Goal: Obtain resource: Download file/media

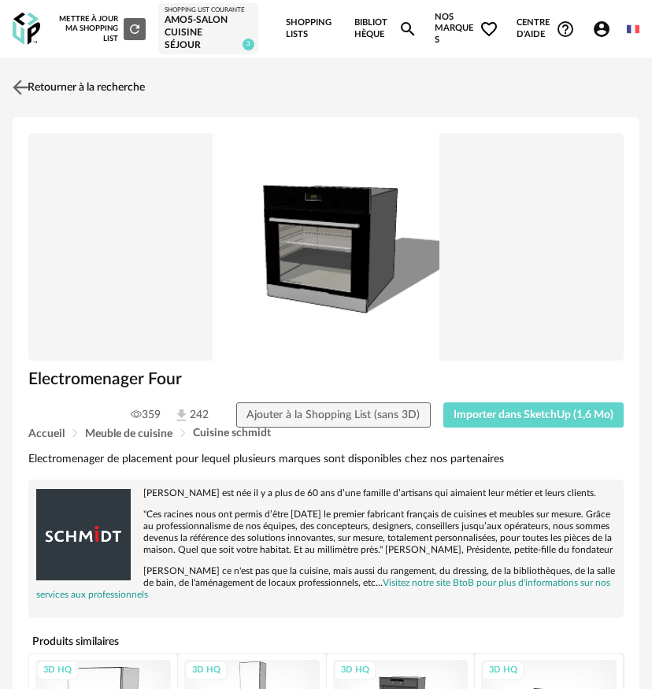
click at [31, 92] on link "Retourner à la recherche" at bounding box center [77, 87] width 136 height 35
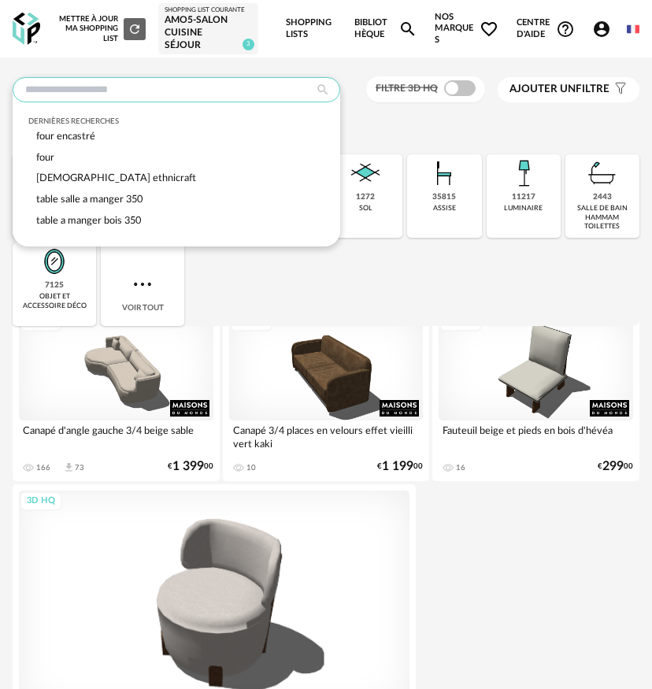
click at [154, 92] on input "text" at bounding box center [176, 89] width 327 height 25
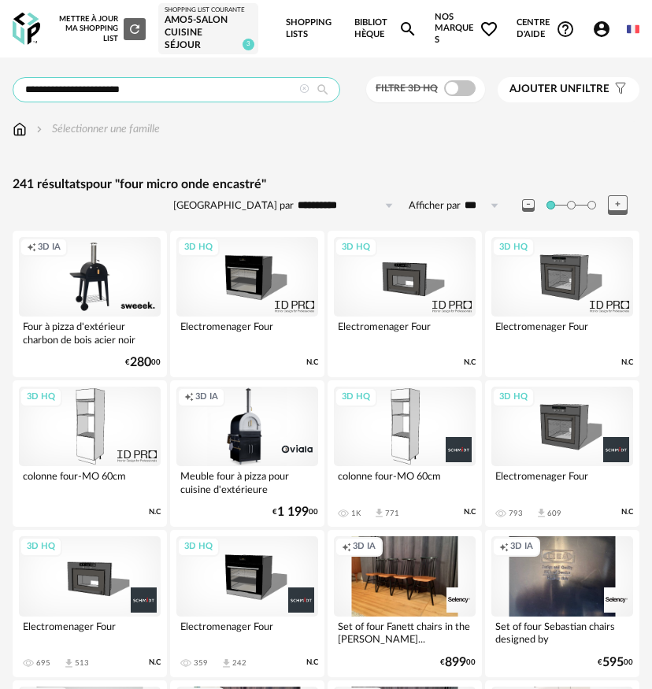
click at [36, 98] on input "**********" at bounding box center [176, 89] width 327 height 25
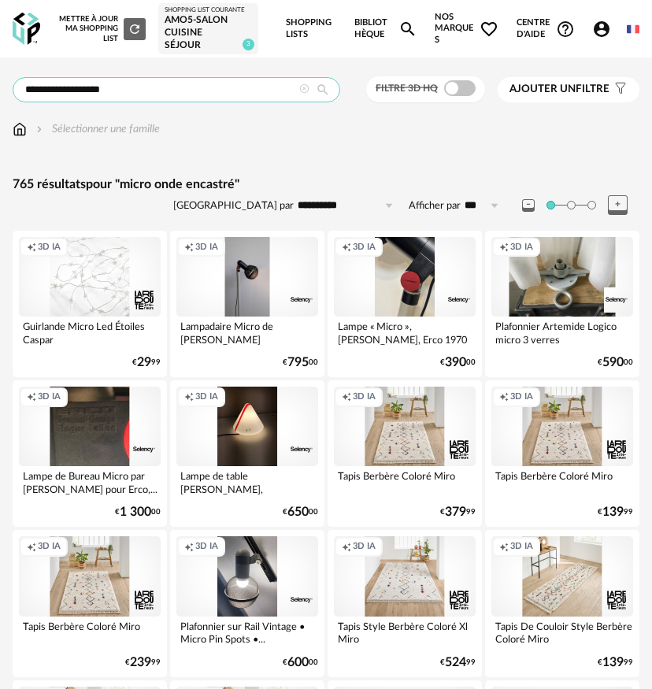
click at [99, 99] on input "**********" at bounding box center [176, 89] width 327 height 25
drag, startPoint x: 79, startPoint y: 96, endPoint x: 9, endPoint y: 102, distance: 70.2
type input "**********"
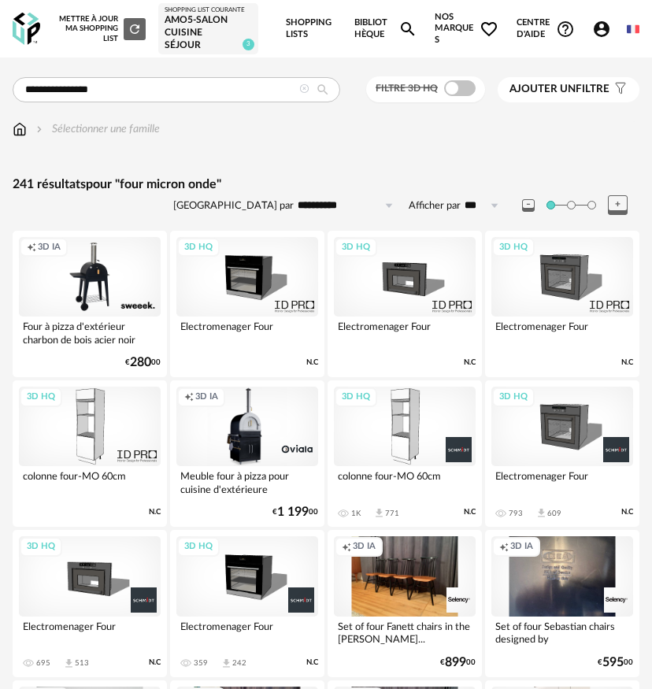
click at [395, 309] on div "3D HQ" at bounding box center [405, 276] width 142 height 79
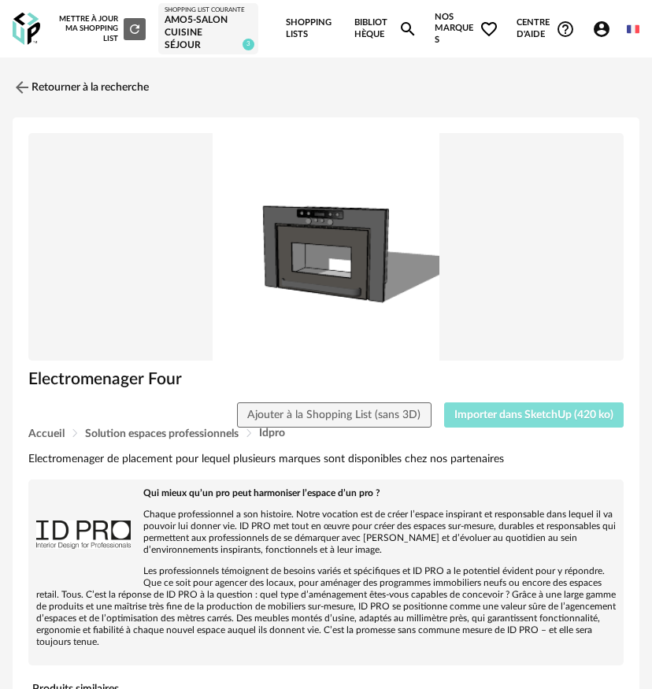
click at [457, 418] on span "Importer dans SketchUp (420 ko)" at bounding box center [533, 414] width 159 height 11
click at [542, 420] on span "Importer dans SketchUp (420 ko)" at bounding box center [533, 414] width 159 height 11
click at [24, 90] on img at bounding box center [20, 87] width 23 height 23
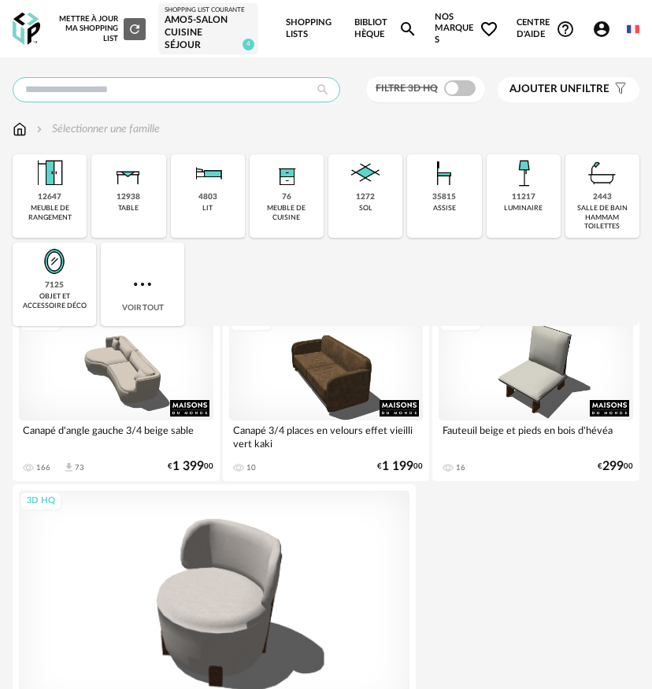
click at [169, 102] on input "text" at bounding box center [176, 89] width 327 height 25
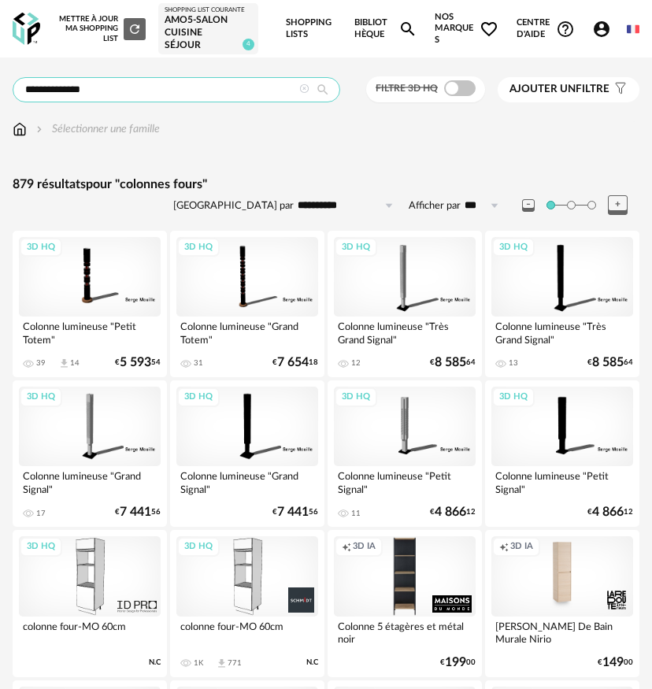
click at [51, 98] on input "**********" at bounding box center [176, 89] width 327 height 25
type input "*****"
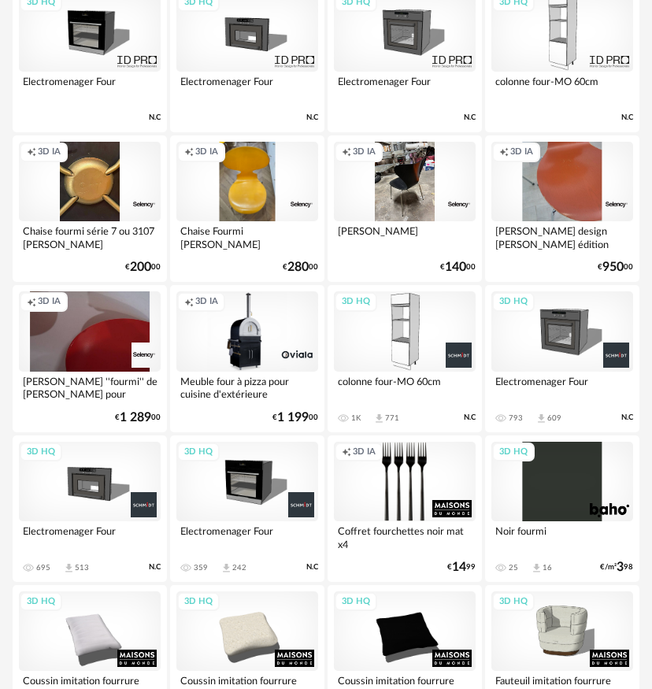
scroll to position [1833, 0]
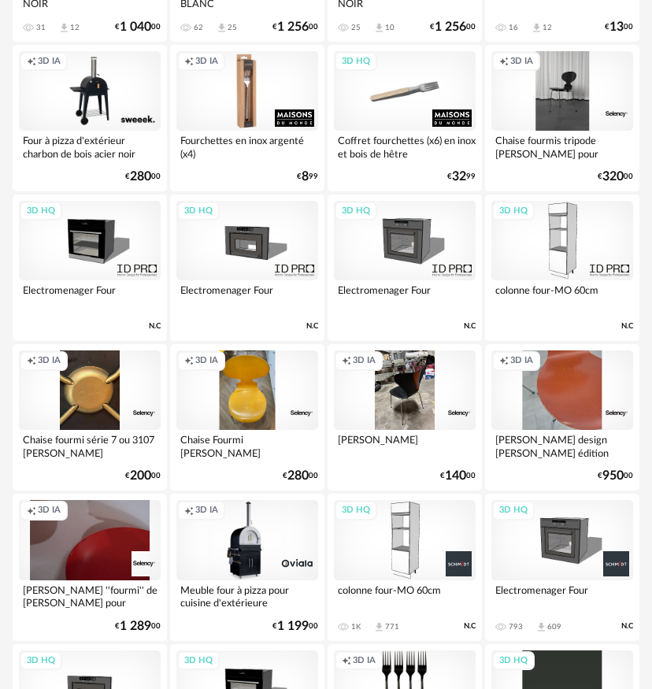
click at [255, 230] on div "3D HQ" at bounding box center [247, 240] width 142 height 79
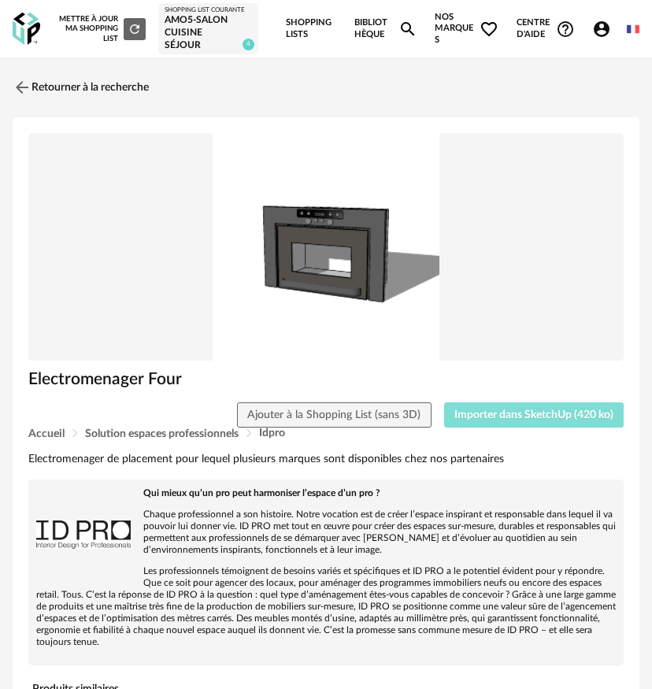
click at [486, 417] on span "Importer dans SketchUp (420 ko)" at bounding box center [533, 414] width 159 height 11
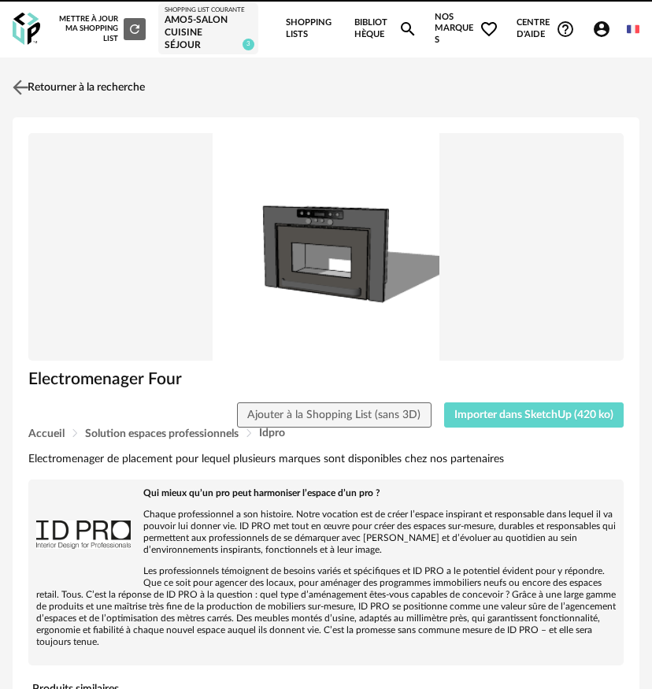
click at [42, 101] on link "Retourner à la recherche" at bounding box center [77, 87] width 136 height 35
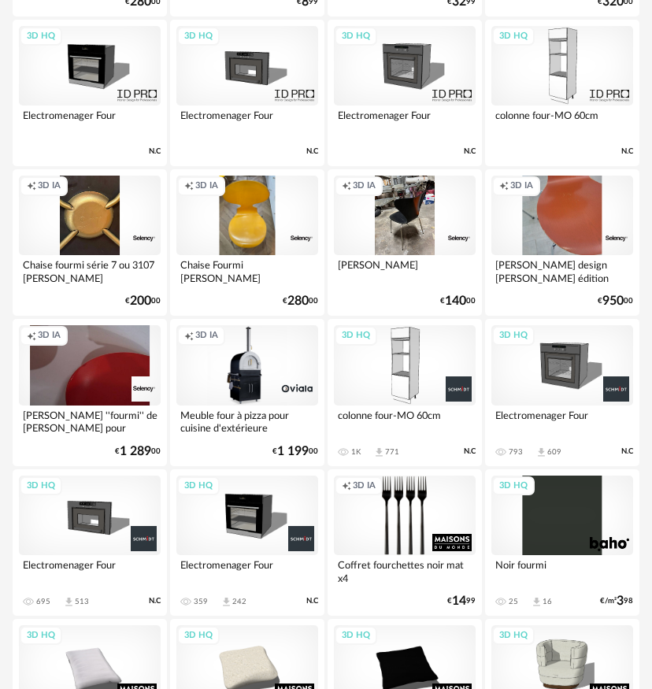
scroll to position [2028, 0]
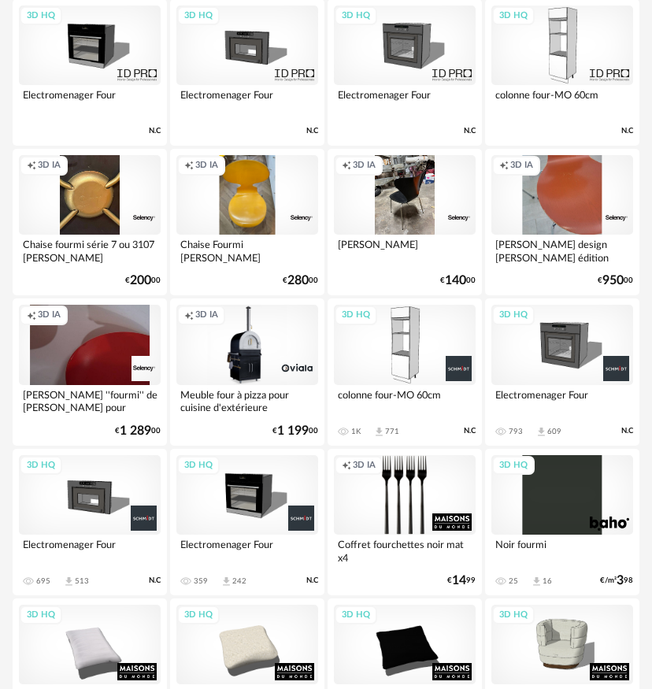
click at [376, 57] on div "3D HQ" at bounding box center [405, 45] width 142 height 79
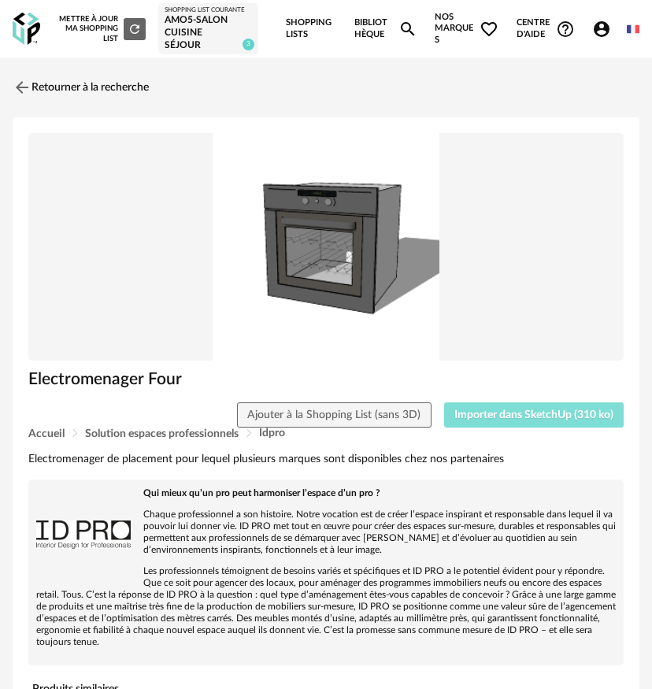
click at [488, 420] on span "Importer dans SketchUp (310 ko)" at bounding box center [533, 414] width 159 height 11
click at [35, 98] on link "Retourner à la recherche" at bounding box center [77, 87] width 136 height 35
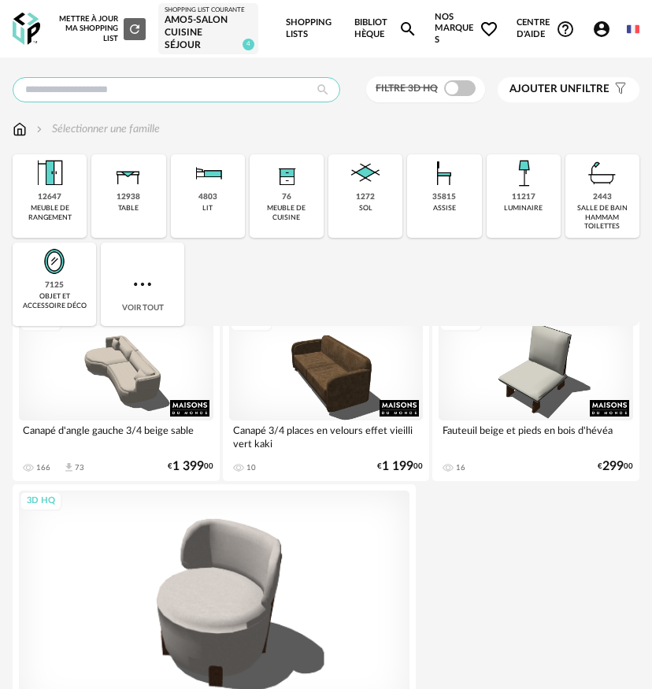
click at [175, 98] on input "text" at bounding box center [176, 89] width 327 height 25
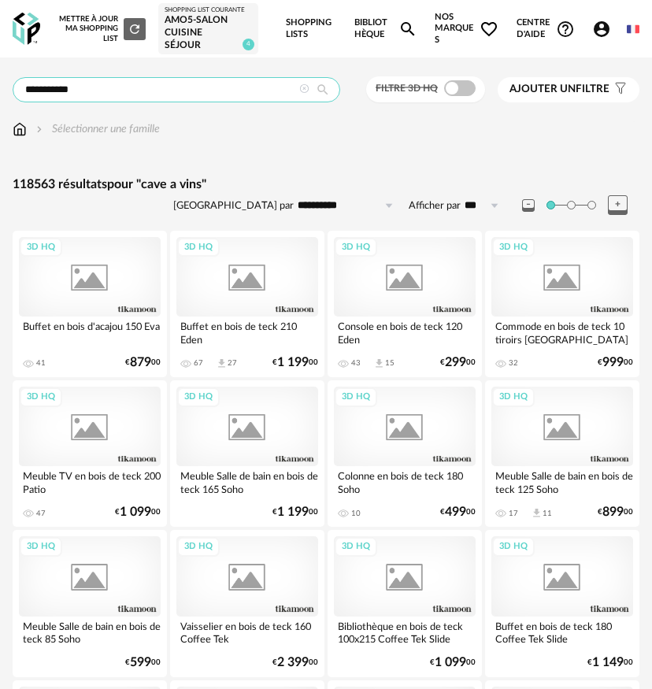
type input "**********"
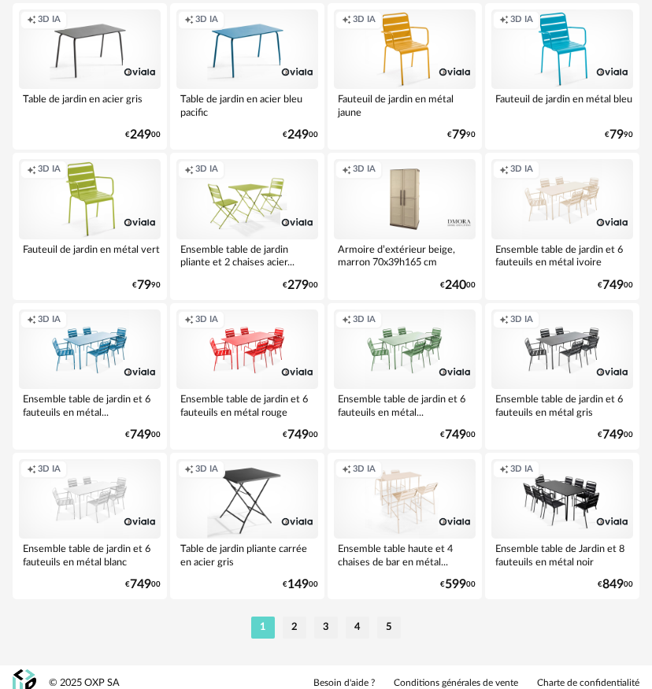
scroll to position [3391, 0]
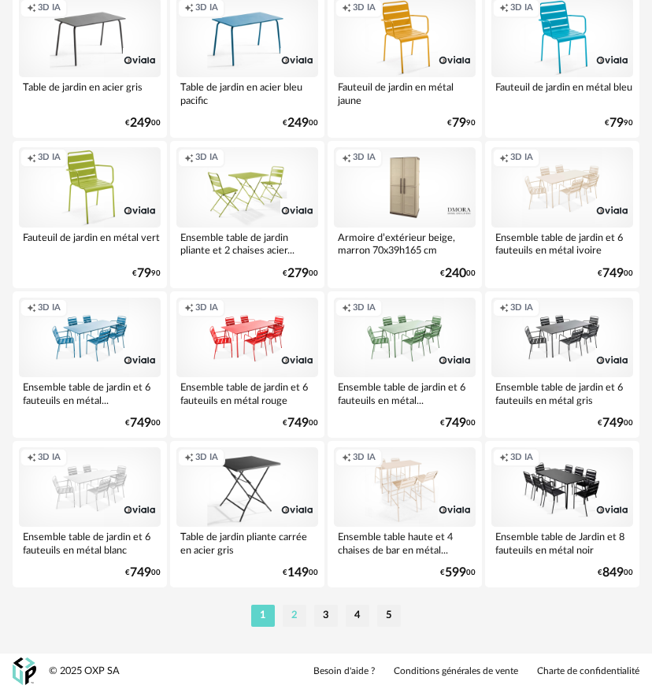
click at [296, 611] on li "2" at bounding box center [294, 615] width 24 height 22
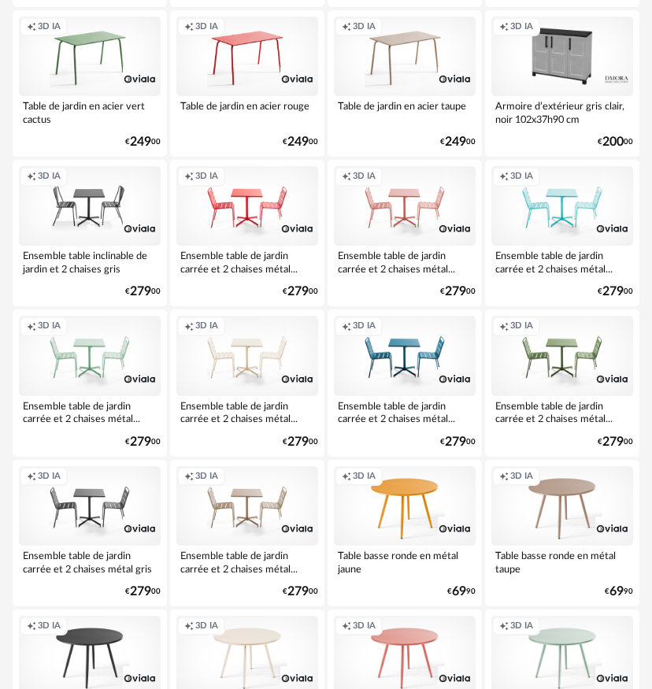
scroll to position [3391, 0]
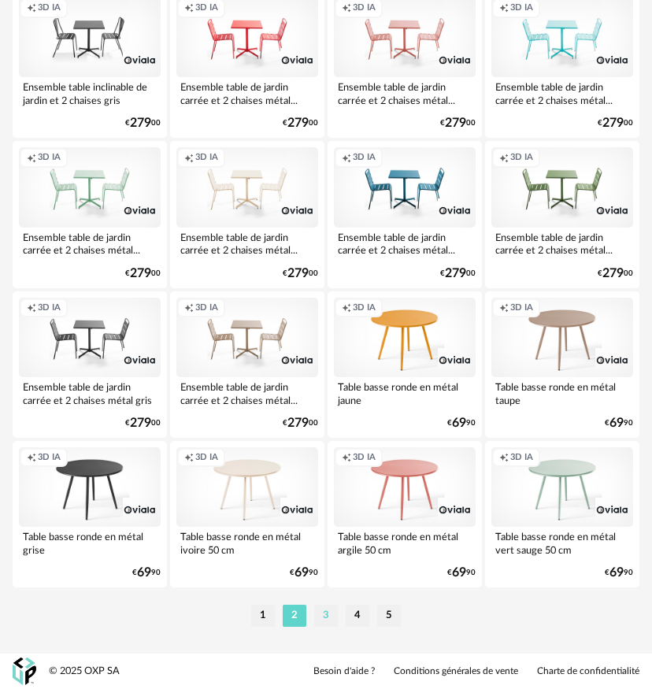
click at [334, 620] on li "3" at bounding box center [326, 615] width 24 height 22
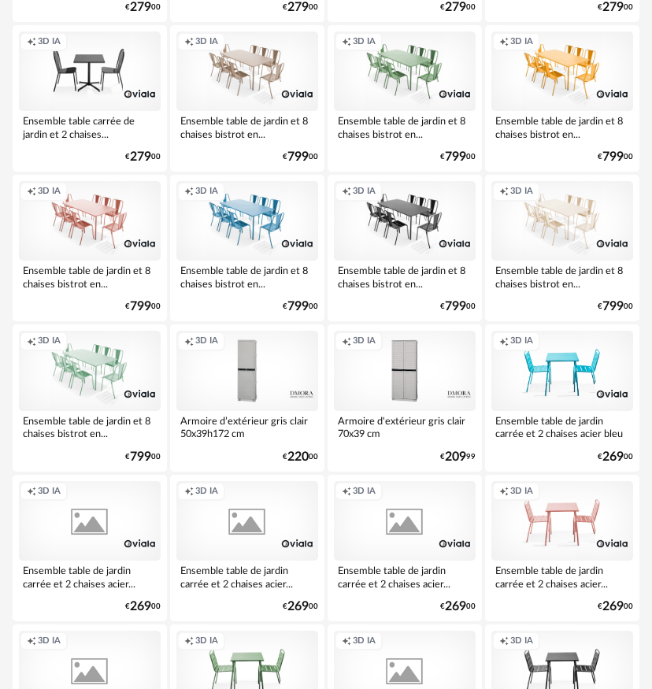
scroll to position [3391, 0]
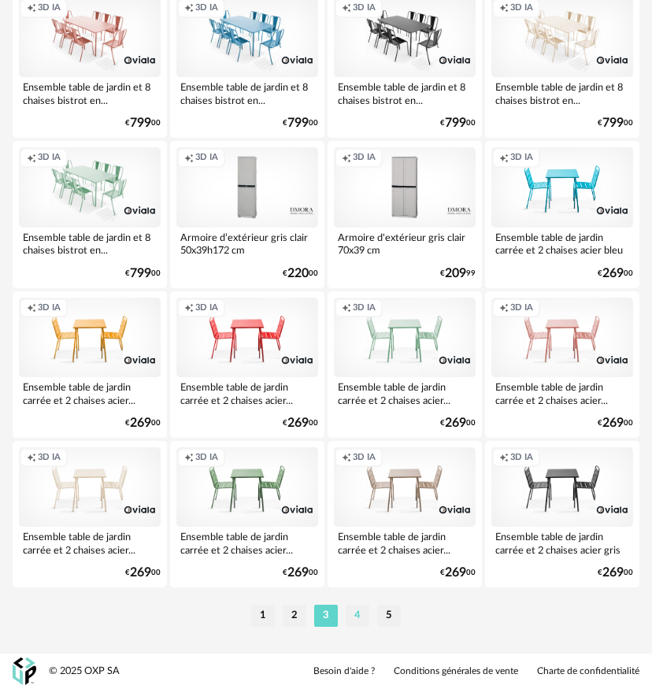
click at [360, 621] on li "4" at bounding box center [357, 615] width 24 height 22
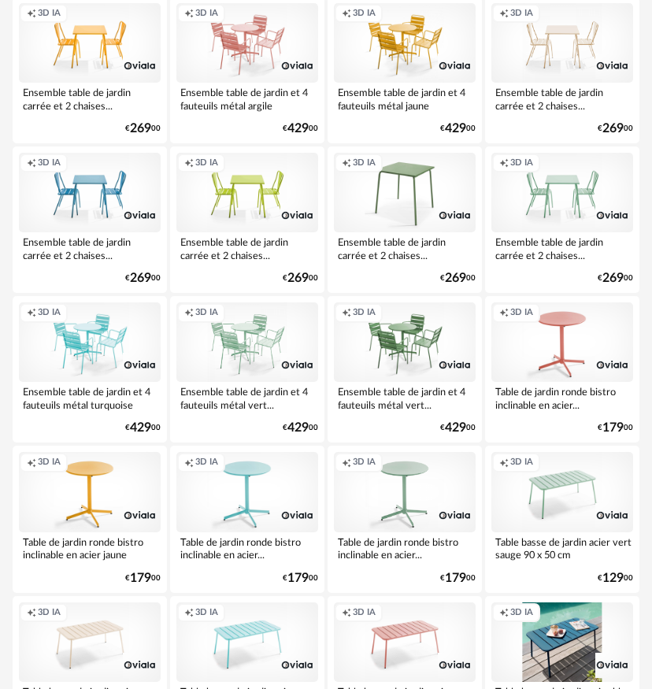
scroll to position [3361, 0]
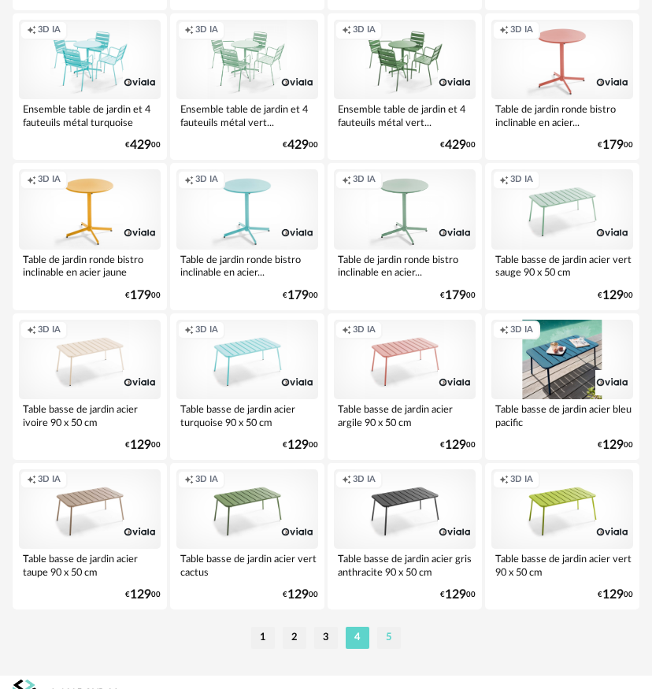
click at [390, 641] on li "5" at bounding box center [389, 637] width 24 height 22
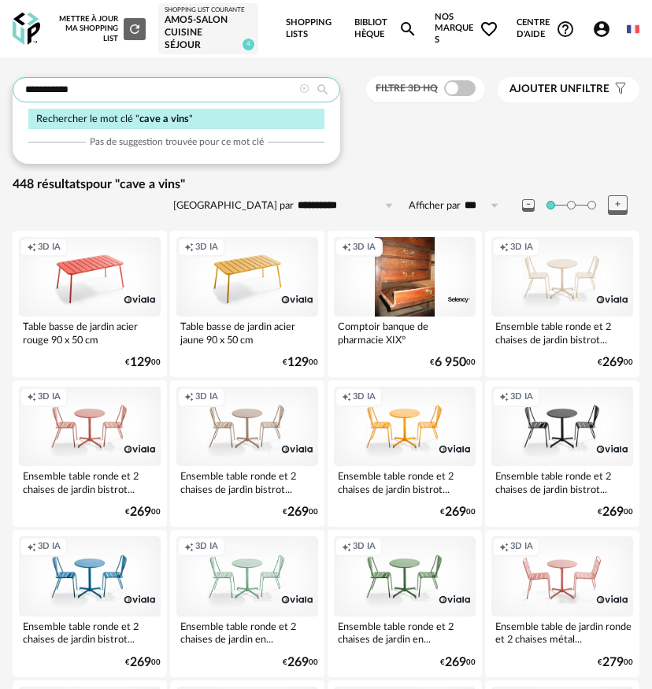
drag, startPoint x: 68, startPoint y: 100, endPoint x: 8, endPoint y: 104, distance: 59.9
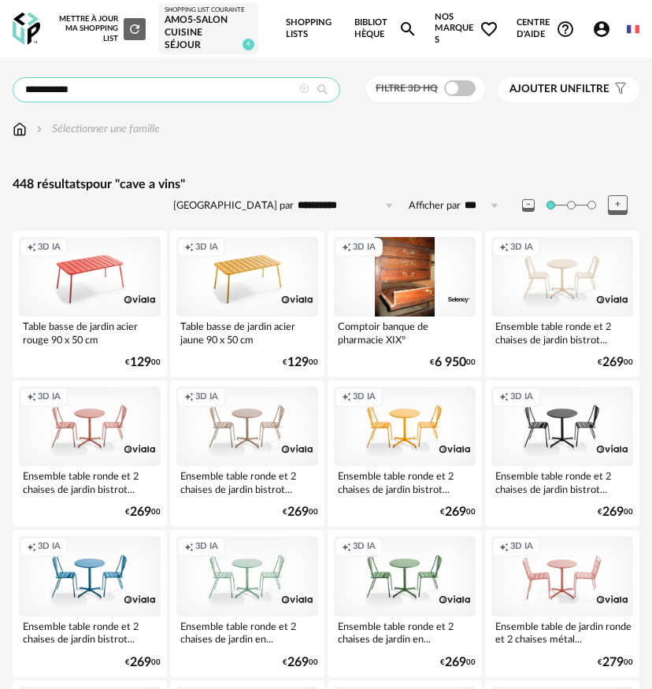
drag, startPoint x: 93, startPoint y: 97, endPoint x: 22, endPoint y: 98, distance: 70.8
click at [22, 98] on input "**********" at bounding box center [176, 89] width 327 height 25
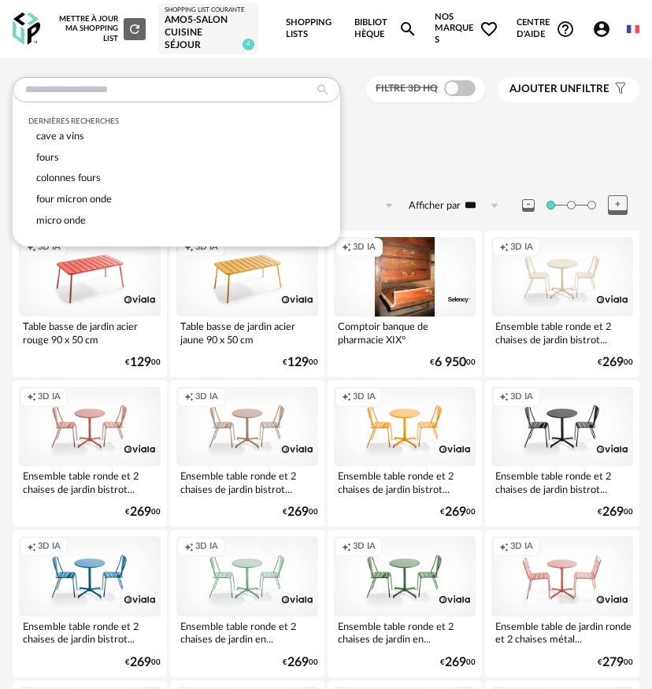
click at [396, 137] on div "Sélectionner une famille" at bounding box center [326, 129] width 626 height 16
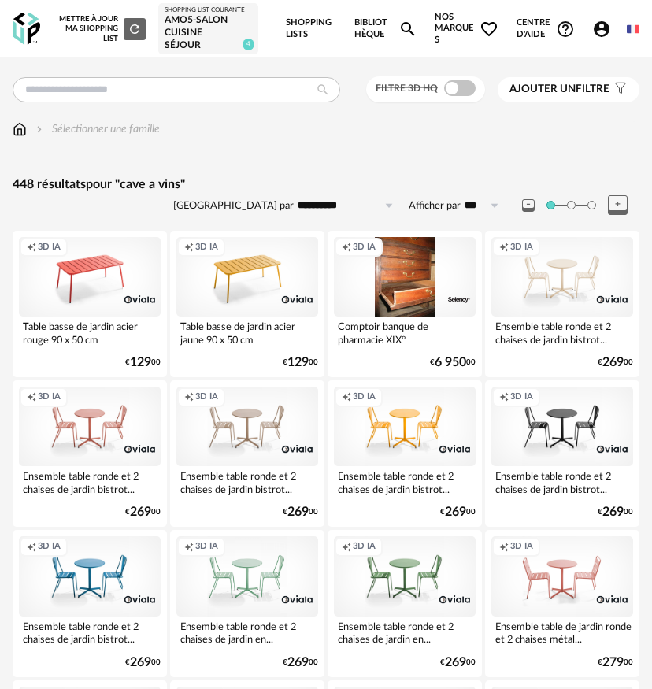
click at [595, 93] on span "Ajouter un filtre" at bounding box center [559, 89] width 100 height 13
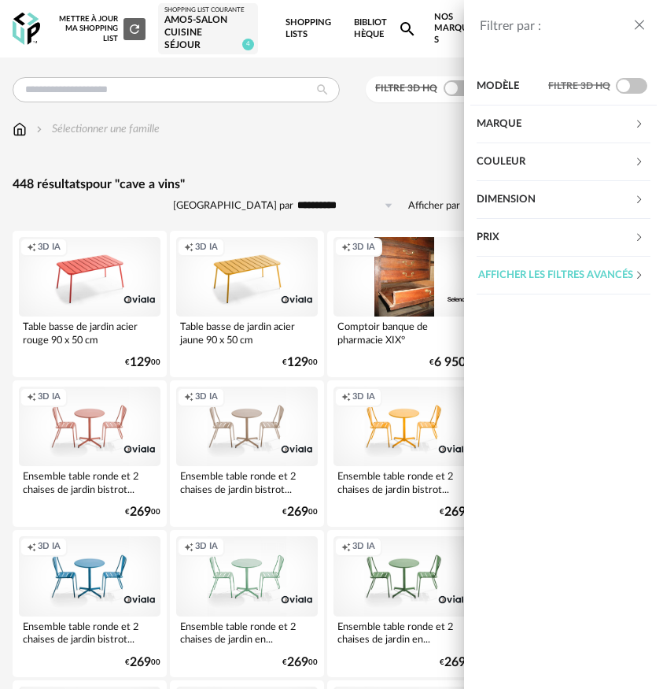
click at [395, 146] on div "Filtrer par : Modèle Filtre 3D HQ Marque &tradition 0 101 Copenhagen 0 366 Conc…" at bounding box center [331, 344] width 663 height 689
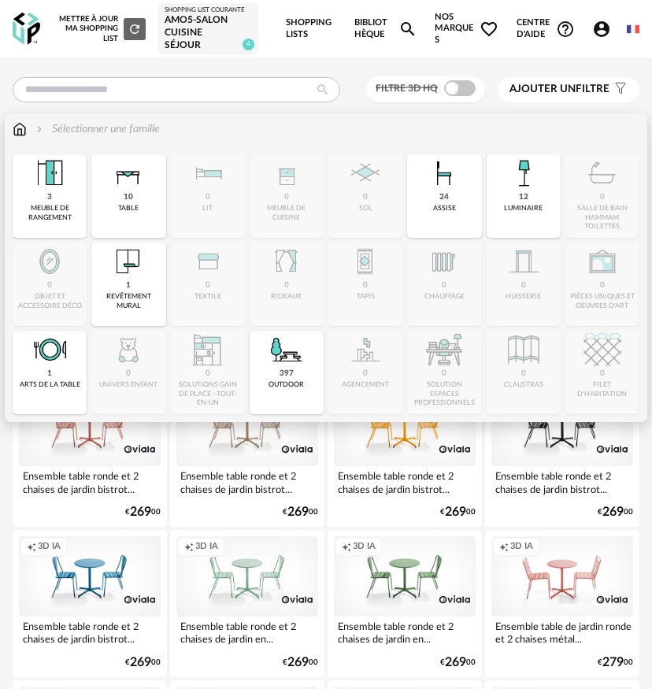
click at [21, 146] on div "Sélectionner une famille" at bounding box center [326, 137] width 626 height 33
click at [21, 135] on img at bounding box center [20, 129] width 14 height 16
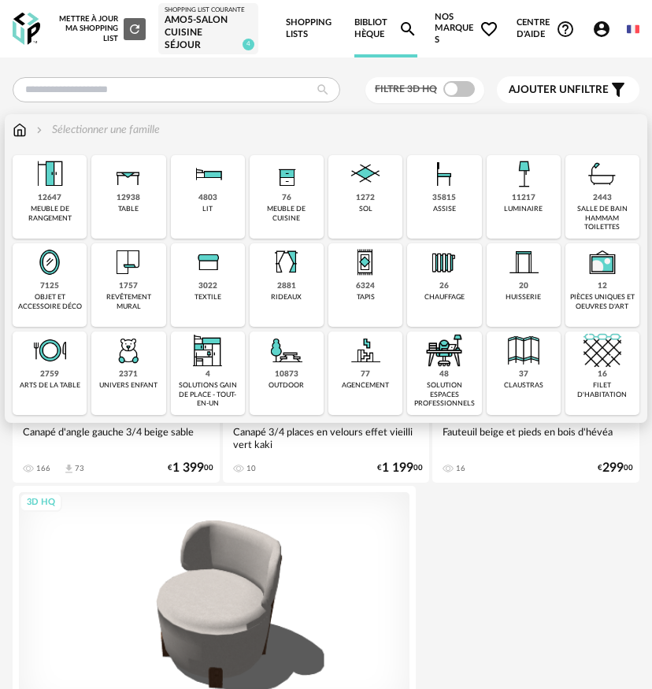
click at [366, 369] on img at bounding box center [365, 350] width 38 height 38
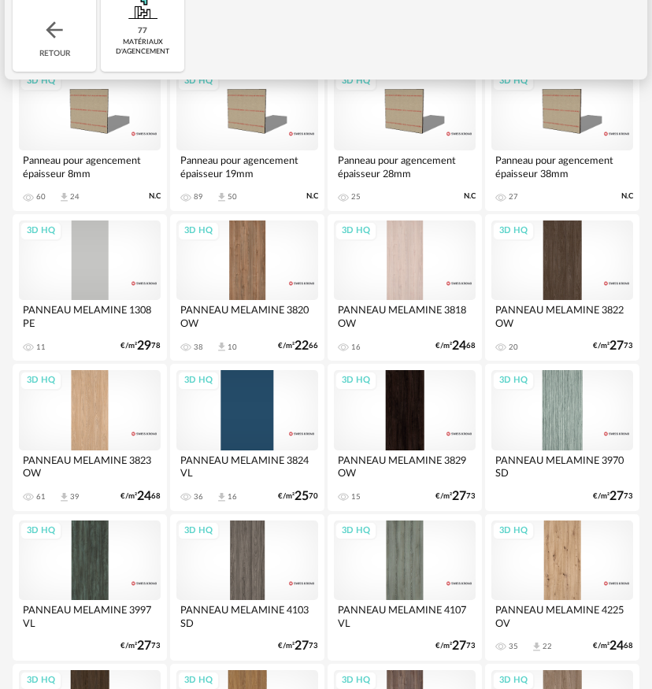
scroll to position [164, 0]
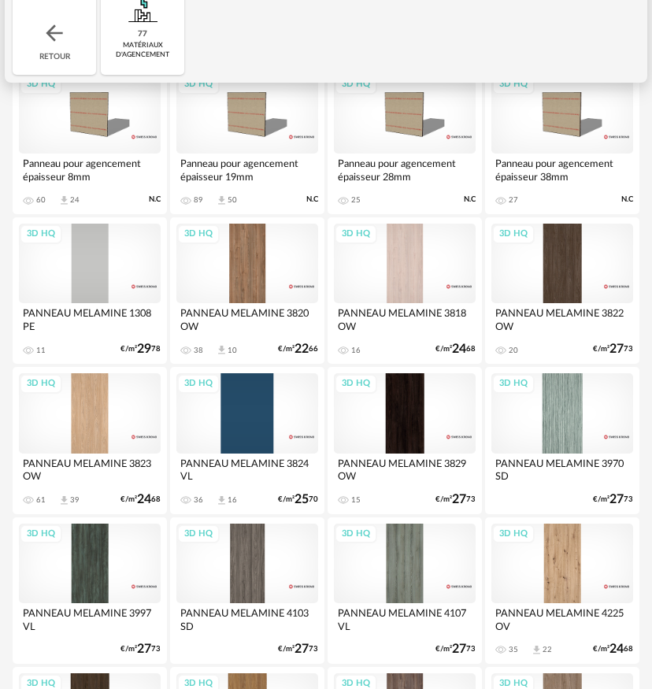
click at [261, 261] on div "3D HQ" at bounding box center [247, 262] width 142 height 79
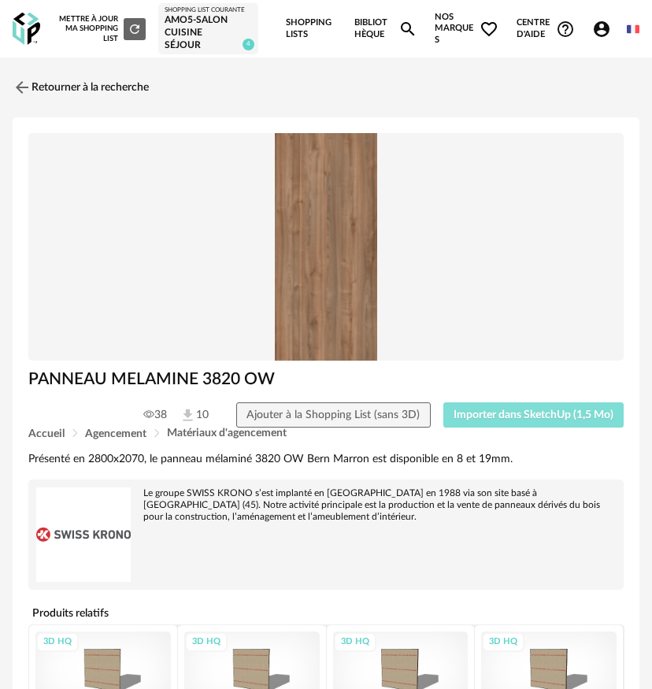
click at [559, 420] on span "Importer dans SketchUp (1,5 Mo)" at bounding box center [533, 414] width 160 height 11
